Goal: Find specific page/section: Find specific page/section

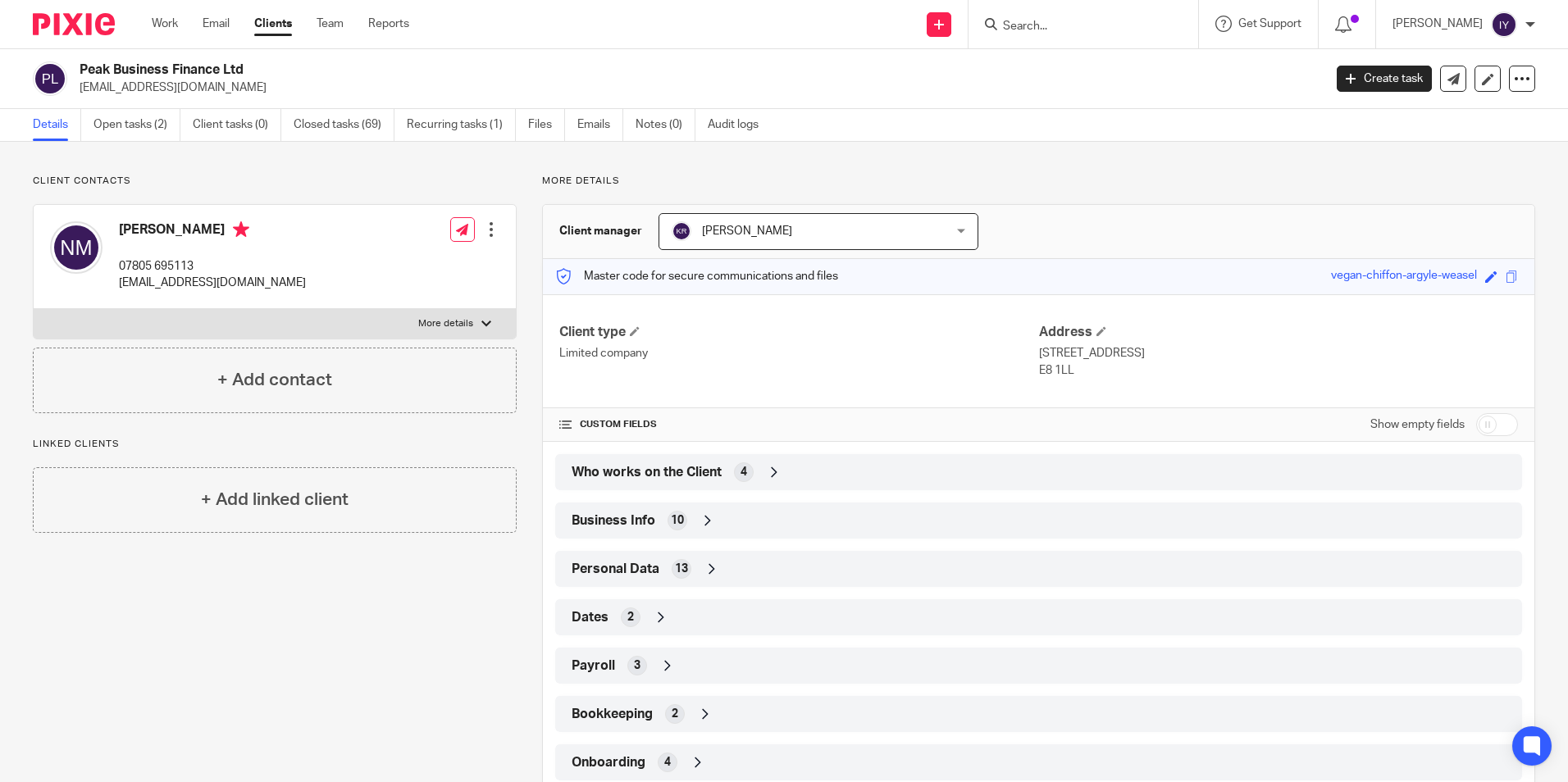
click at [1076, 28] on input "Search" at bounding box center [1075, 26] width 148 height 14
type input "check"
click at [1161, 67] on link at bounding box center [1136, 70] width 277 height 38
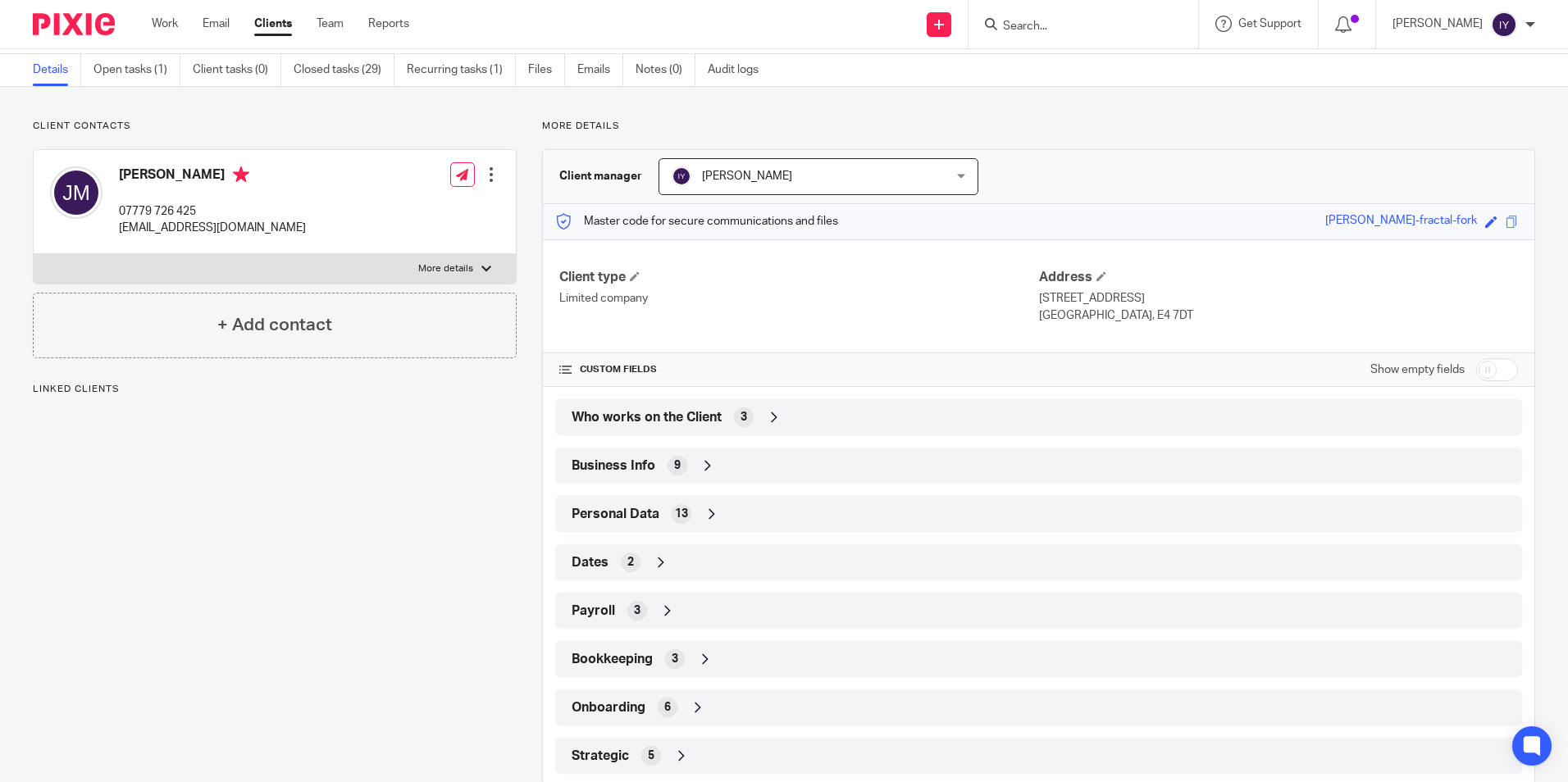
scroll to position [82, 0]
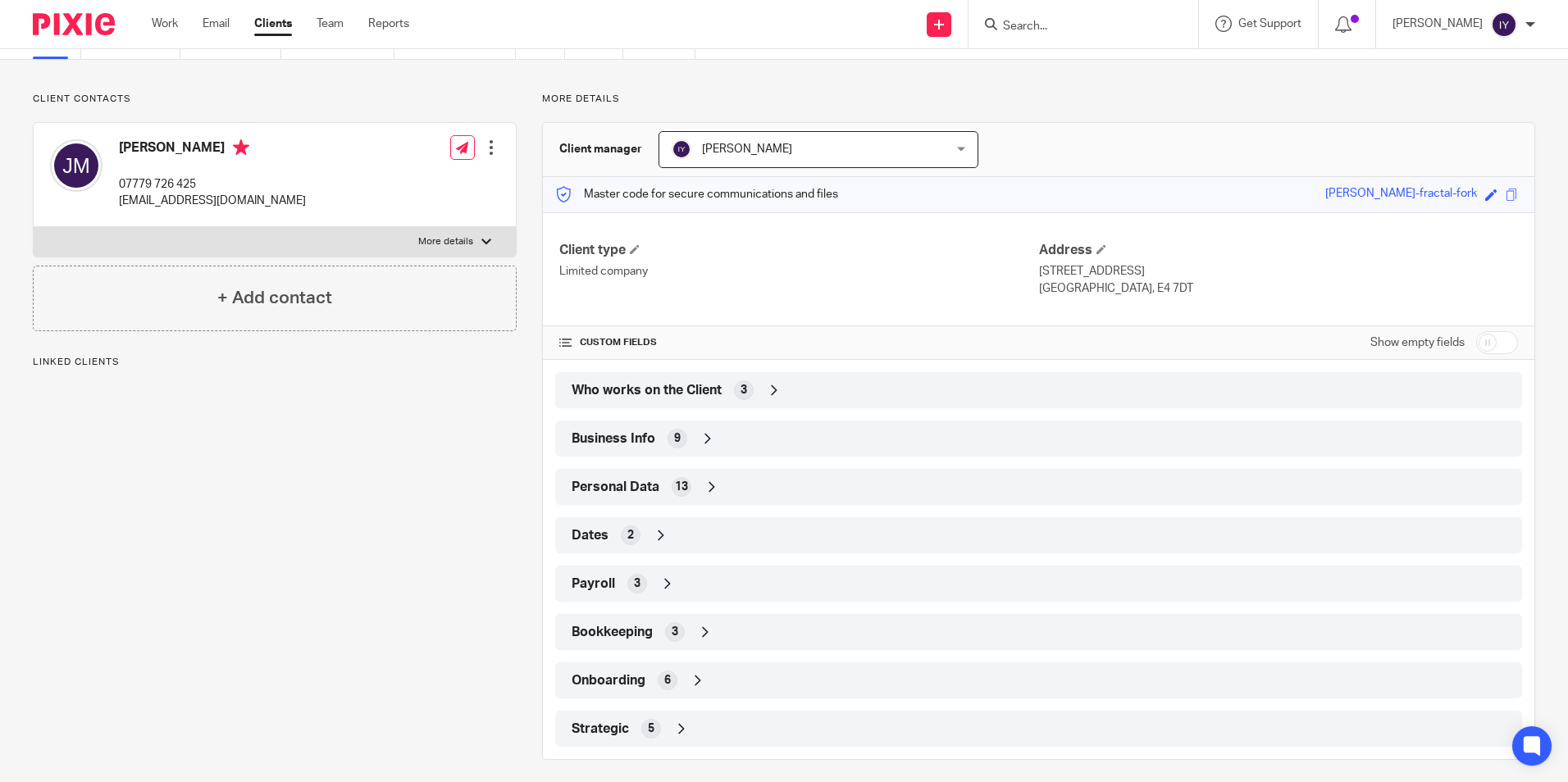
click at [627, 386] on span "Who works on the Client" at bounding box center [647, 391] width 150 height 17
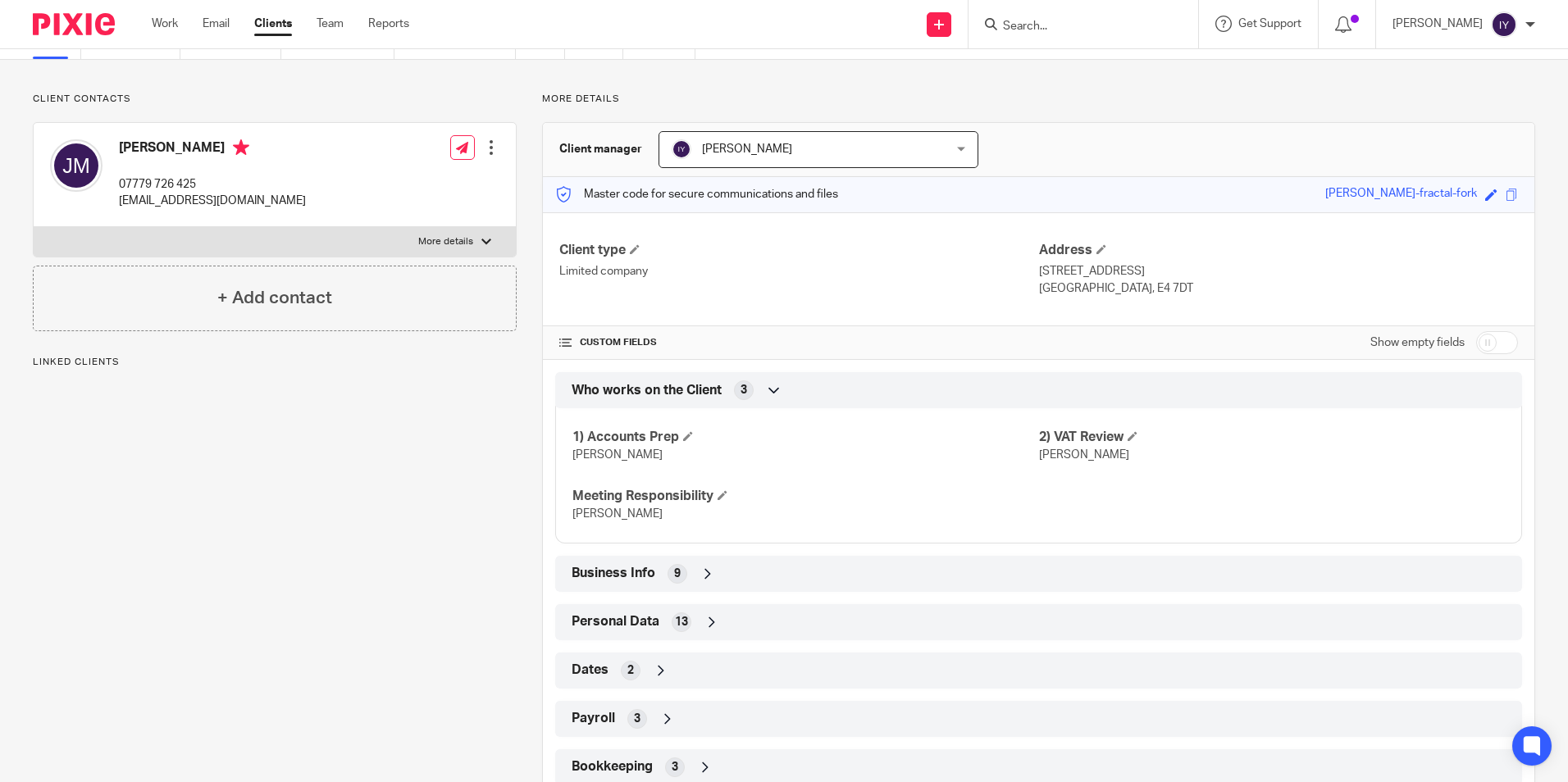
click at [627, 386] on span "Who works on the Client" at bounding box center [647, 391] width 150 height 17
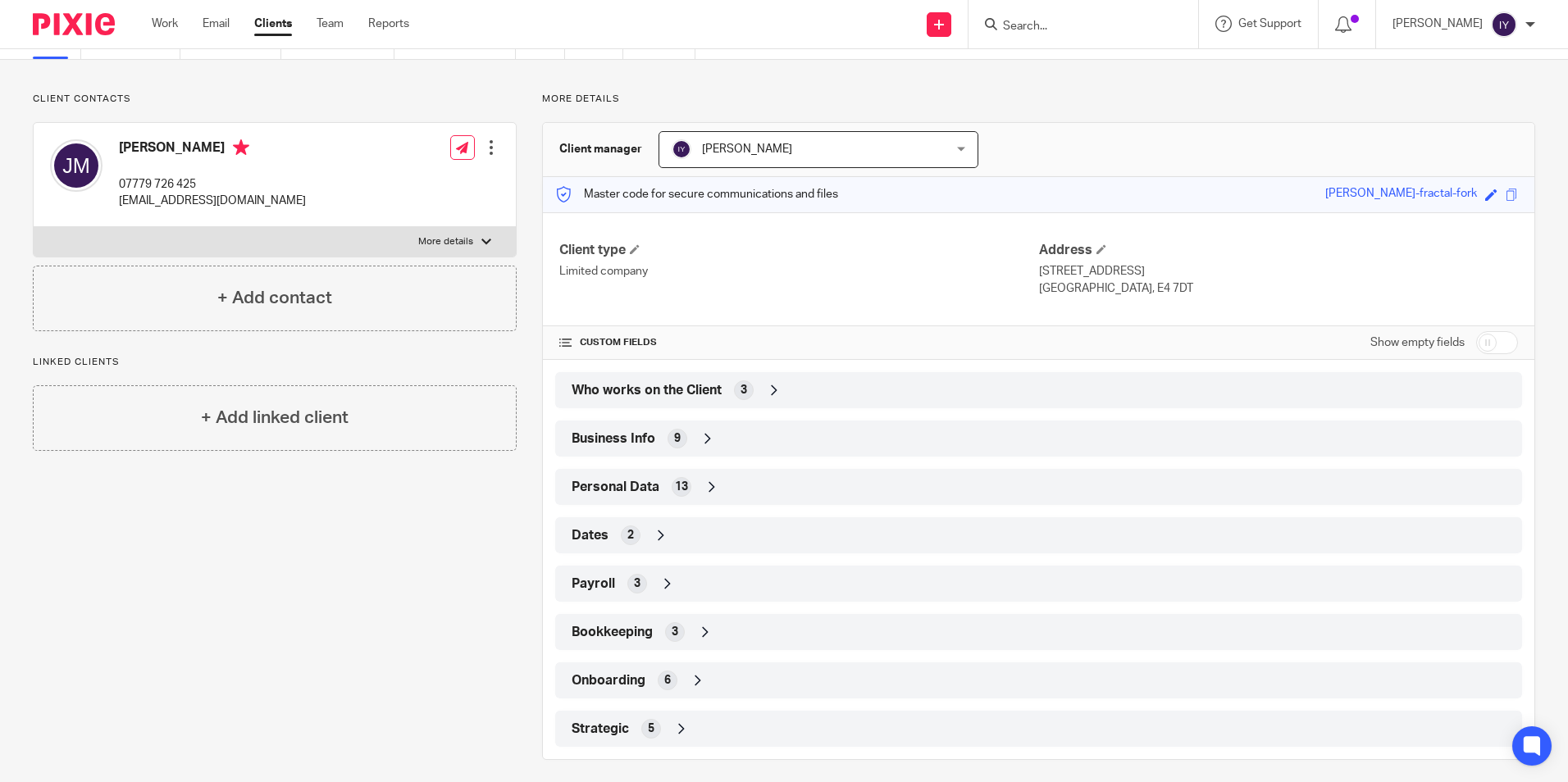
click at [660, 543] on icon at bounding box center [660, 535] width 16 height 16
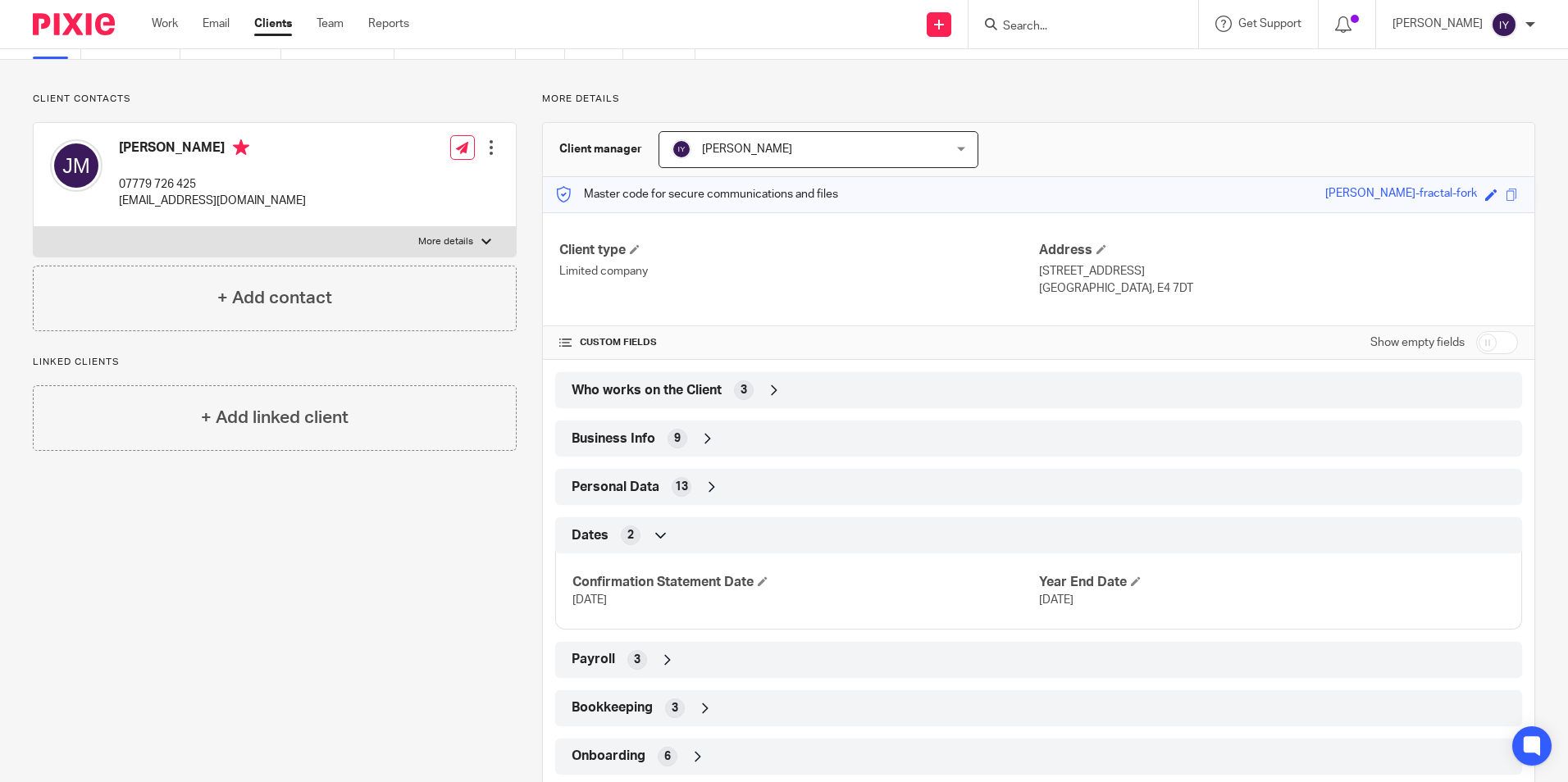
click at [670, 532] on div "Dates 2" at bounding box center [1038, 535] width 942 height 28
